Goal: Transaction & Acquisition: Purchase product/service

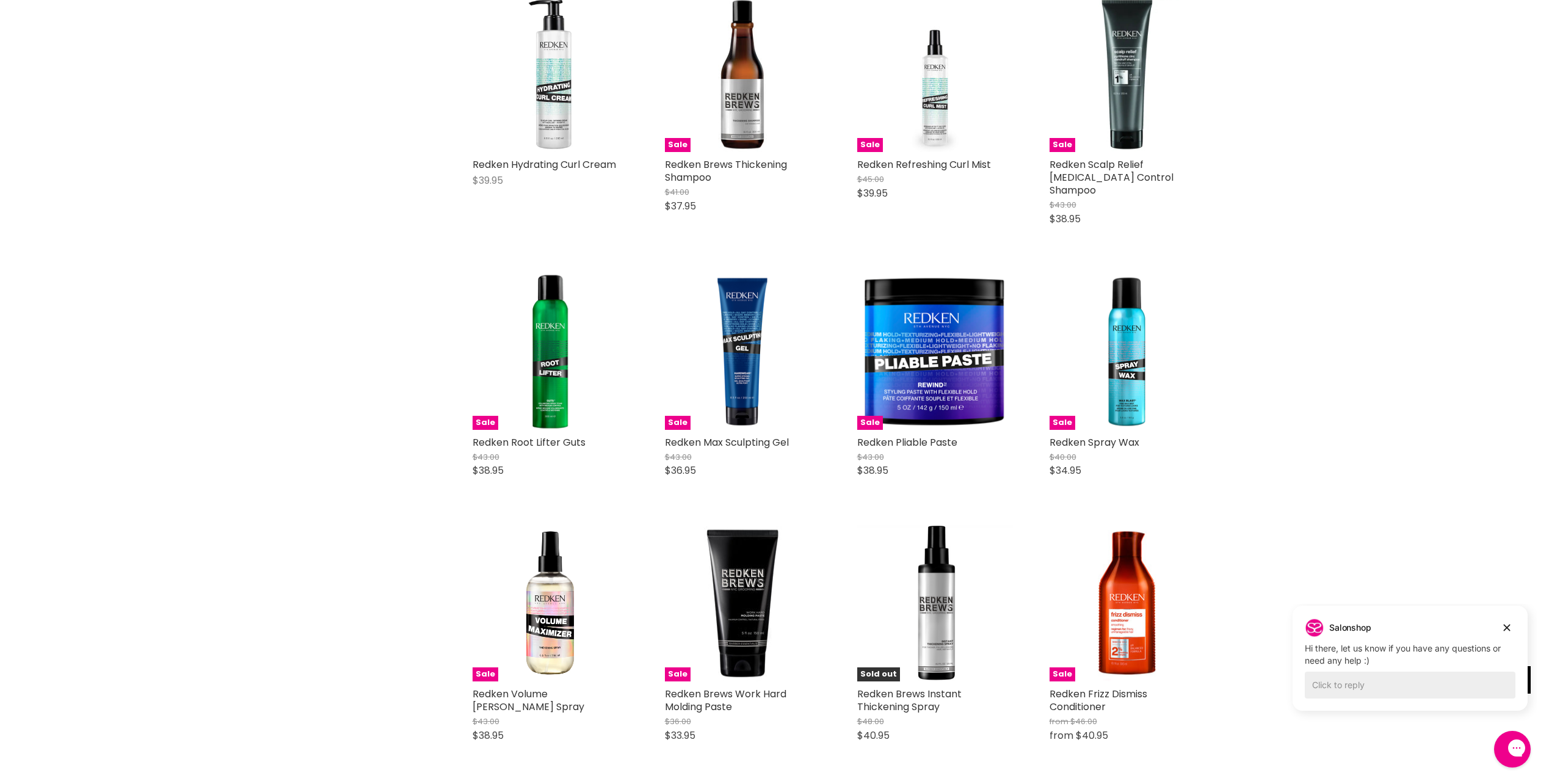
scroll to position [549, 0]
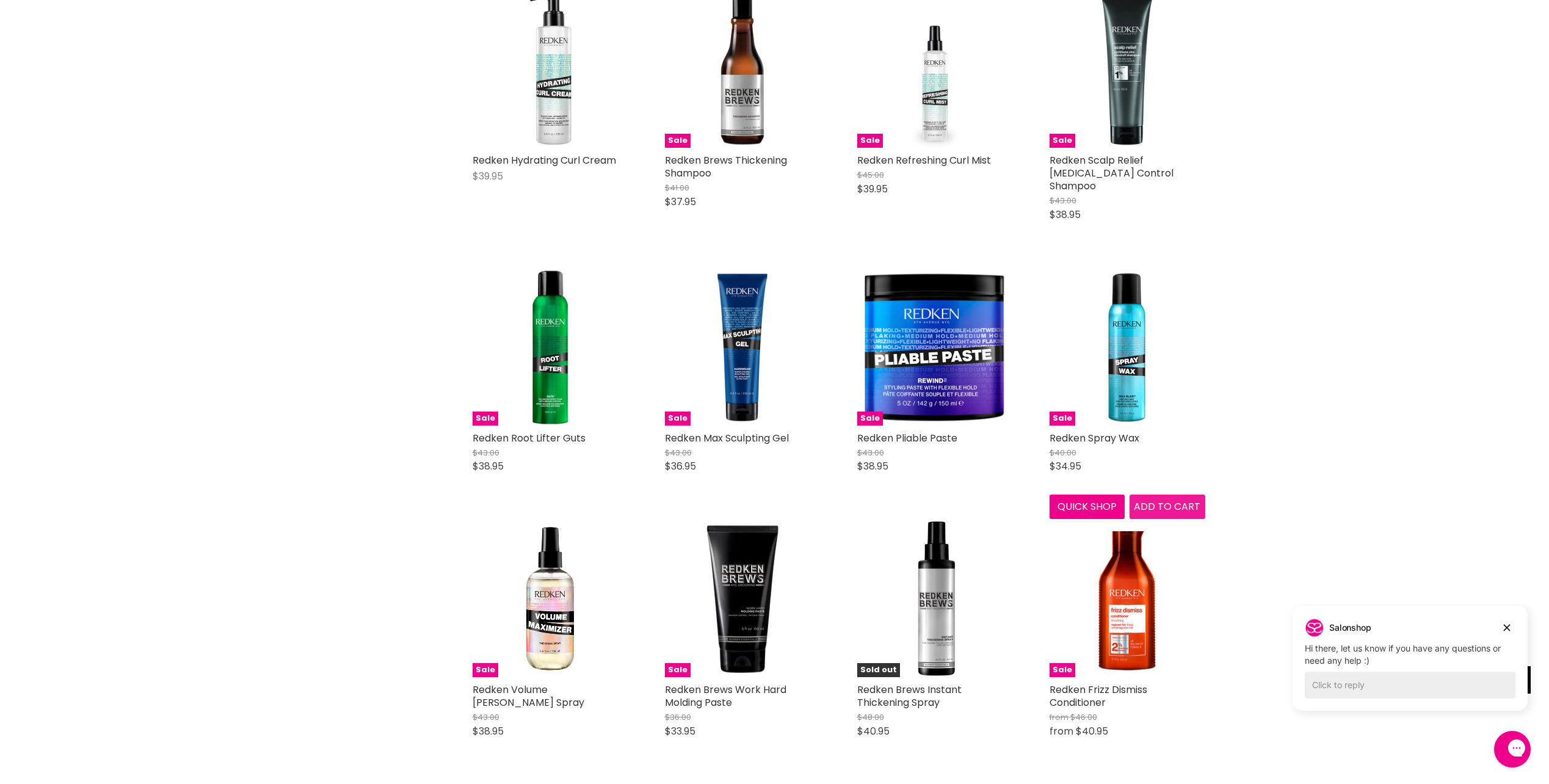
click at [1168, 499] on span "Add to cart" at bounding box center [1167, 506] width 66 height 14
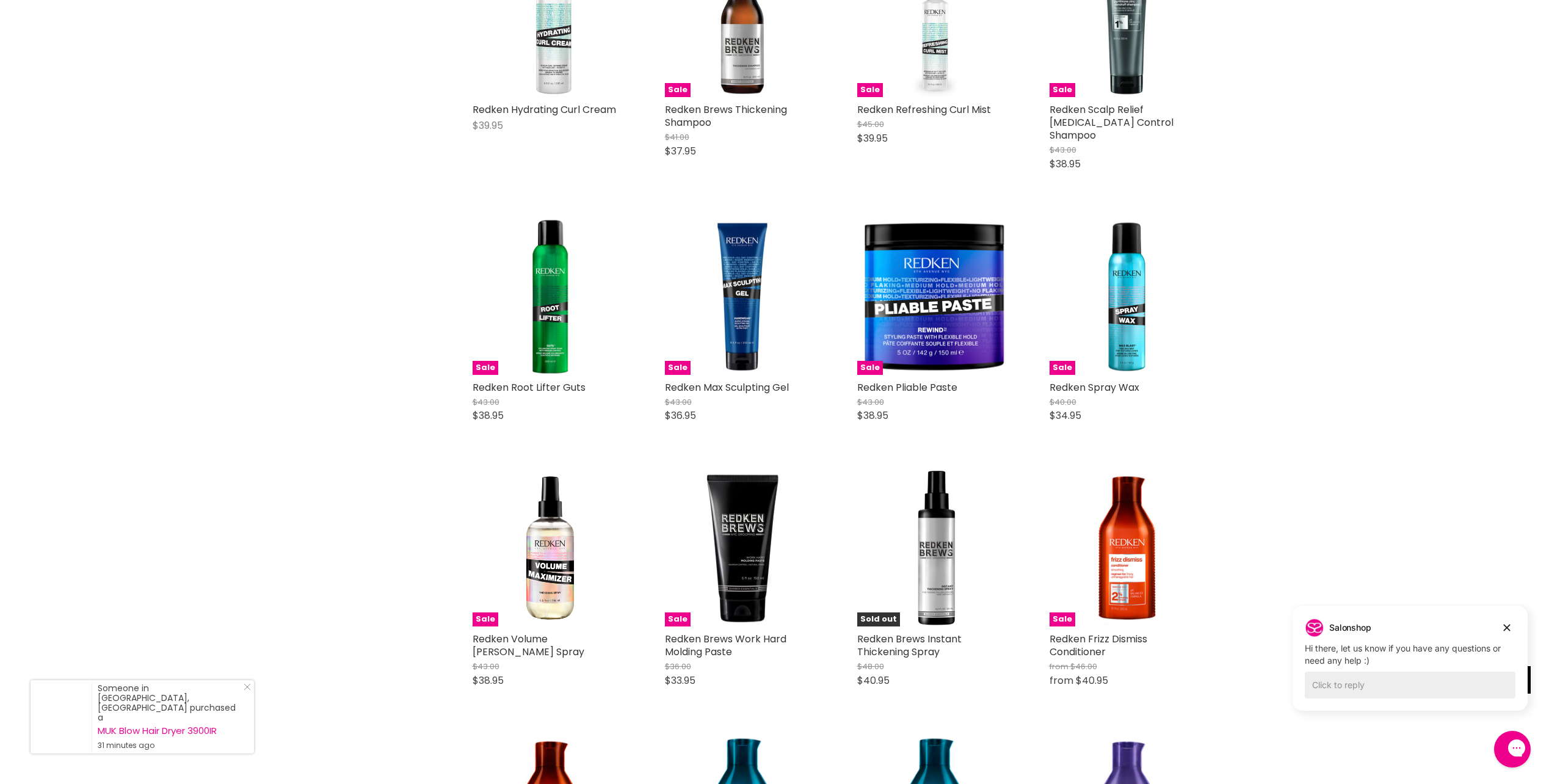
scroll to position [610, 0]
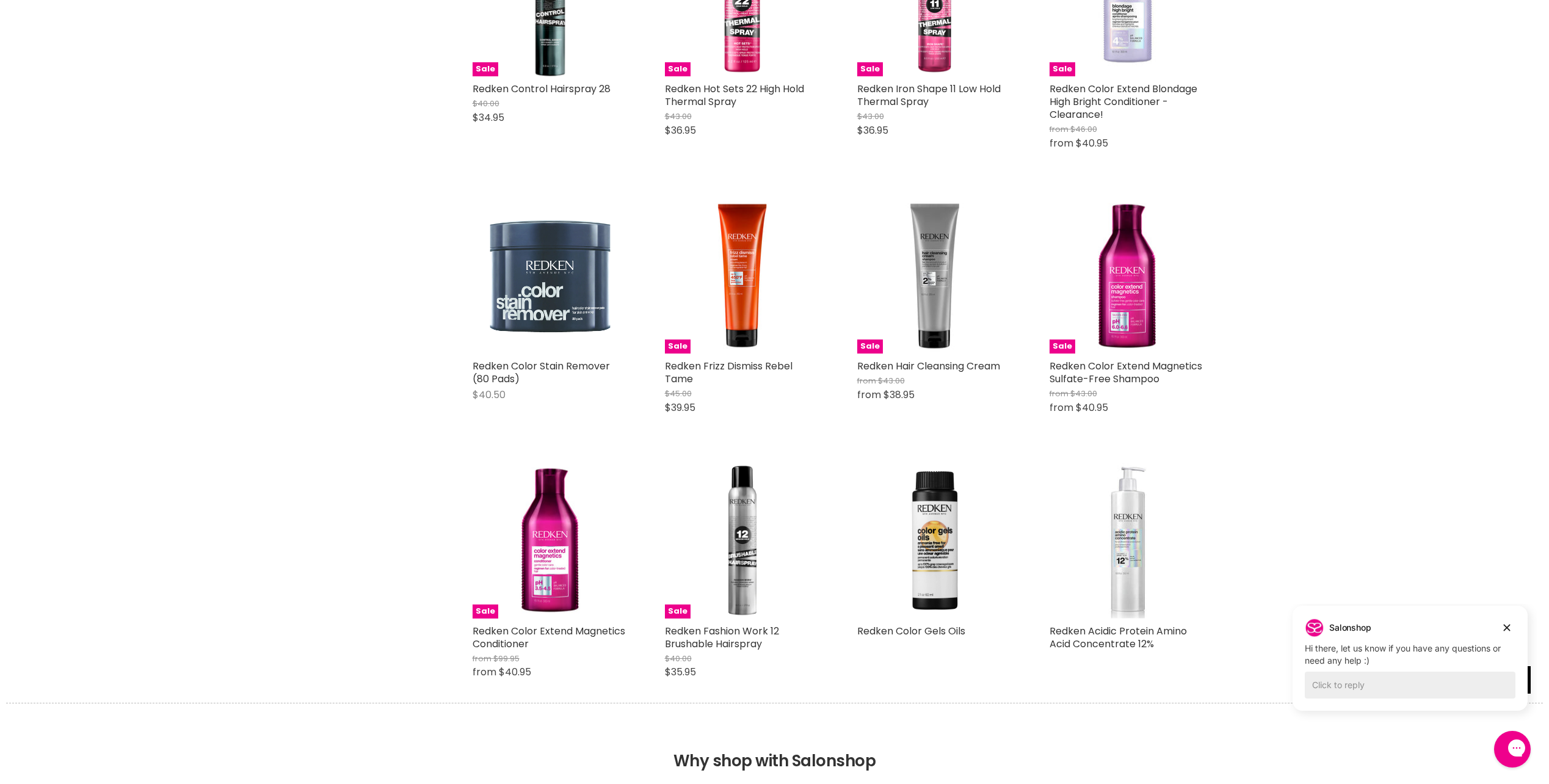
scroll to position [2747, 0]
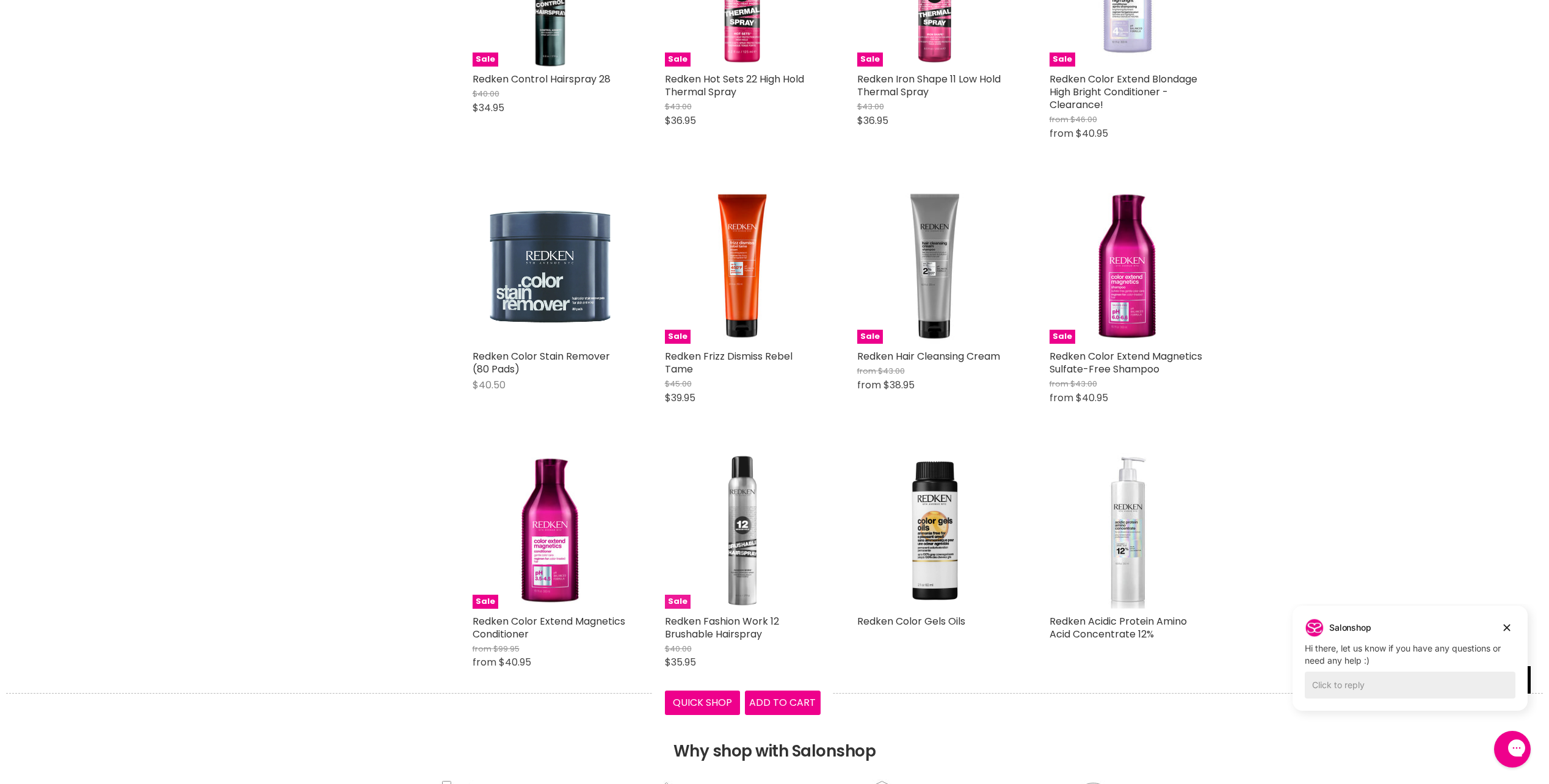
click at [732, 533] on img "Main content" at bounding box center [743, 531] width 155 height 155
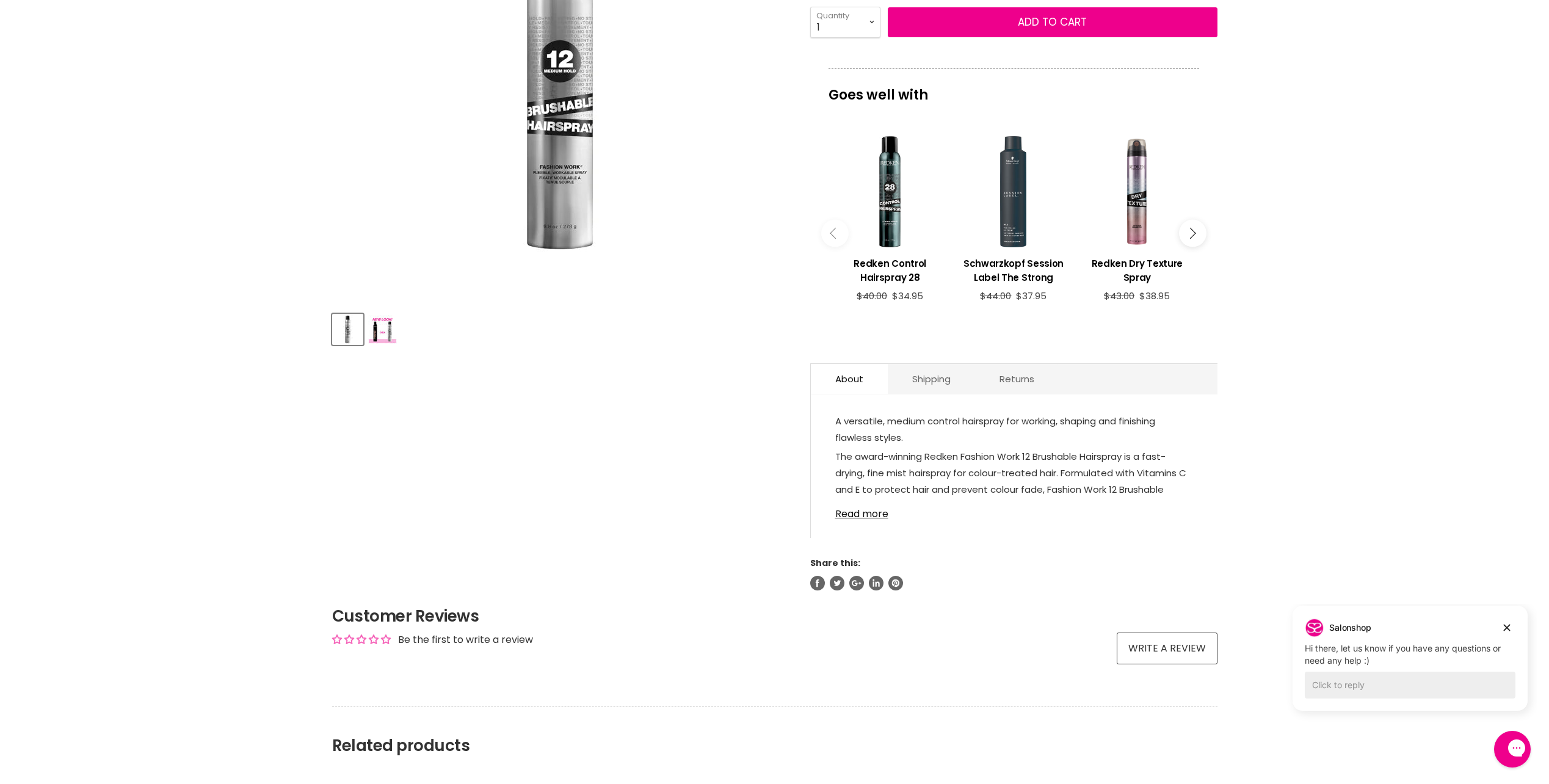
scroll to position [305, 0]
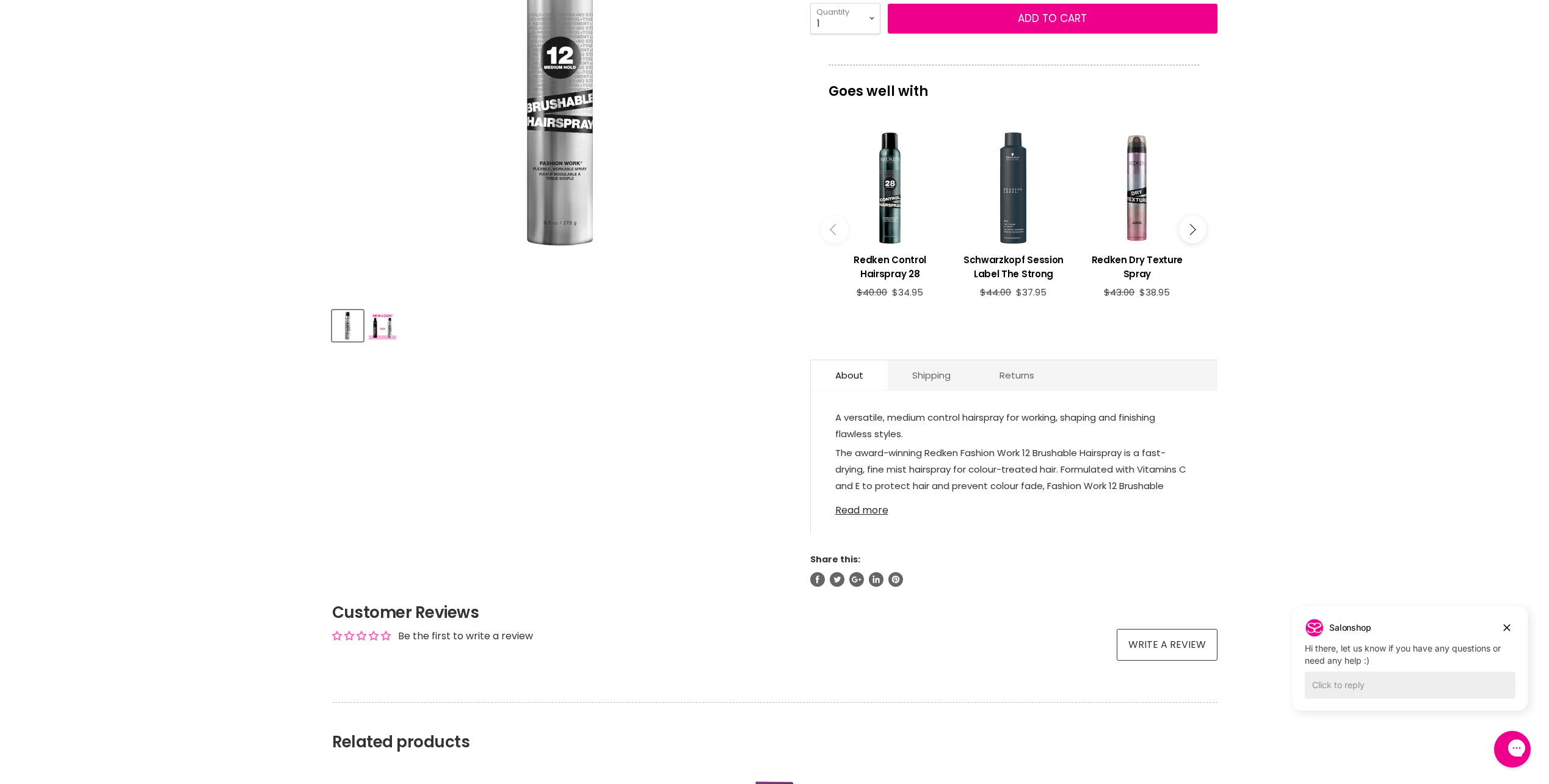
click at [863, 512] on link "Read more" at bounding box center [1013, 507] width 358 height 18
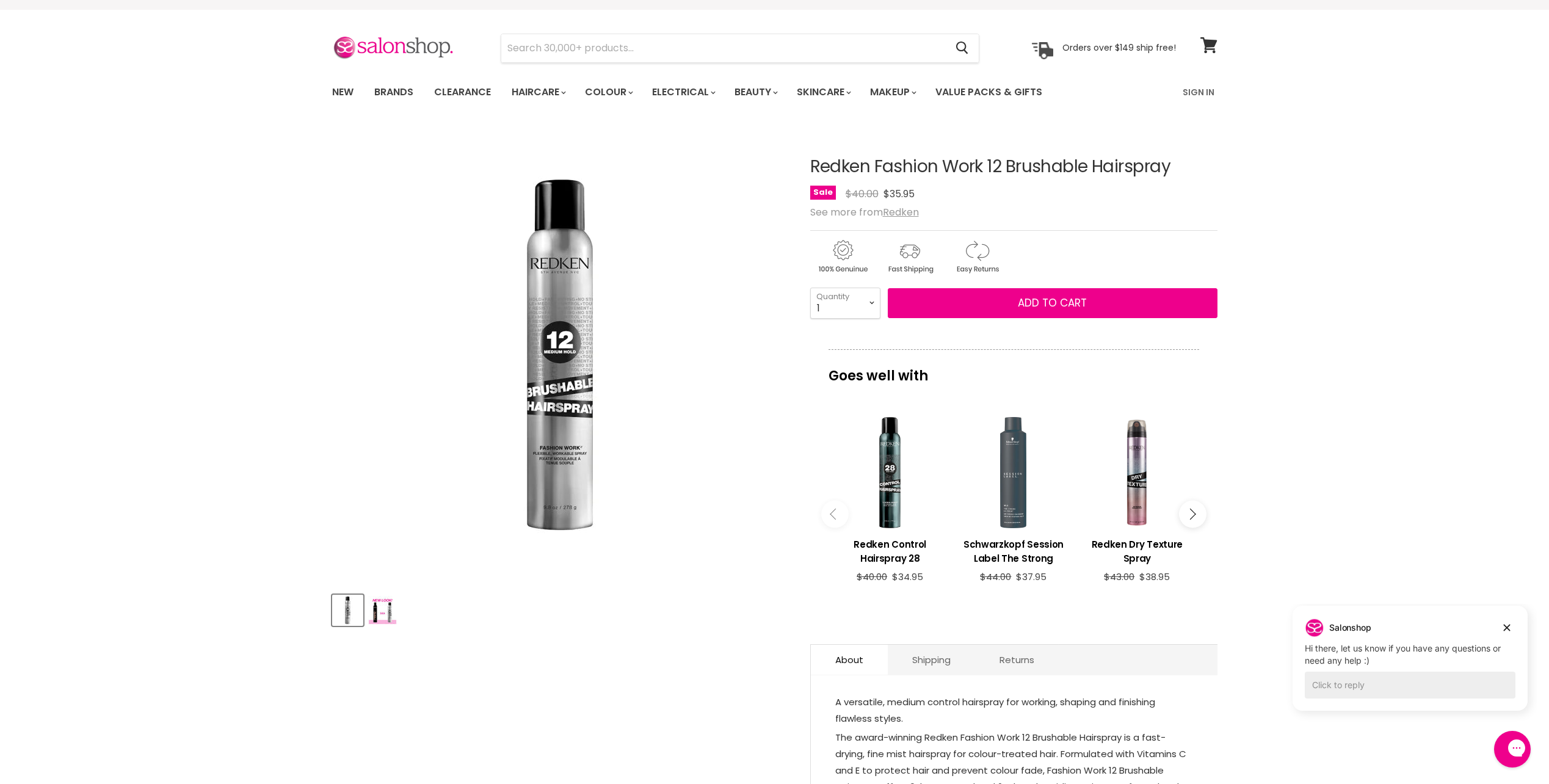
scroll to position [0, 0]
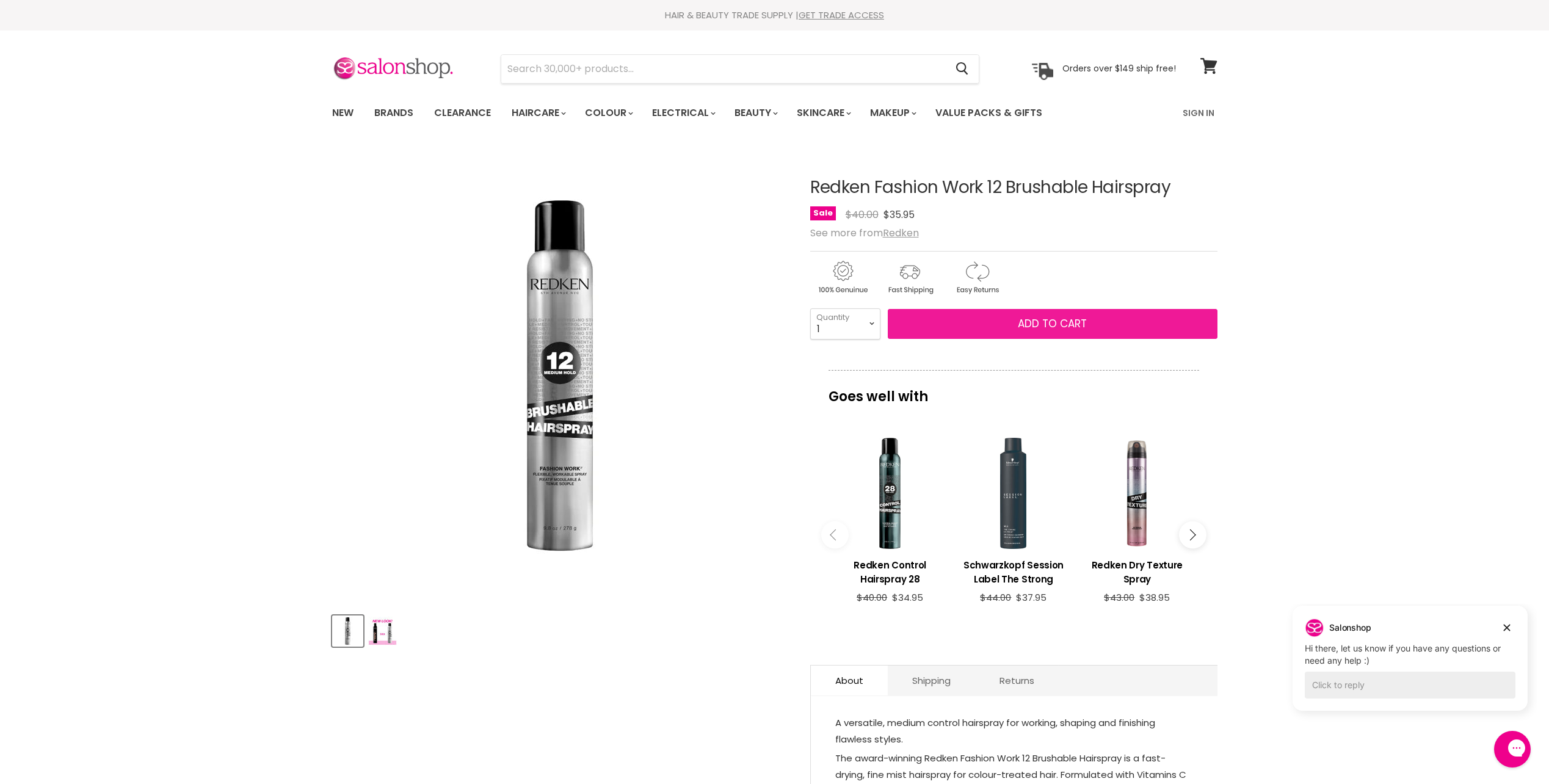
click at [1059, 325] on span "Add to cart" at bounding box center [1053, 323] width 69 height 15
